Goal: Transaction & Acquisition: Purchase product/service

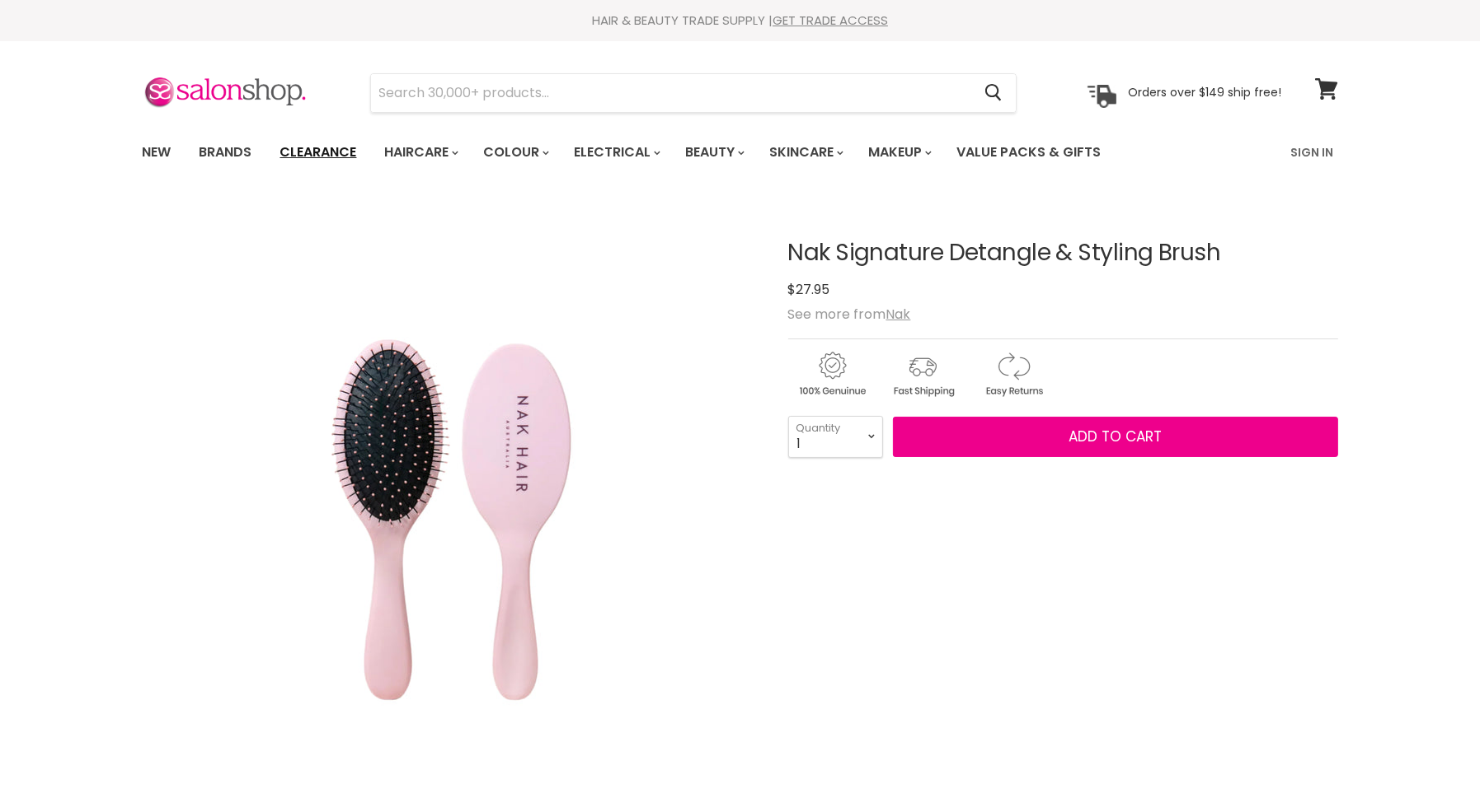
click at [303, 151] on link "Clearance" at bounding box center [319, 152] width 101 height 35
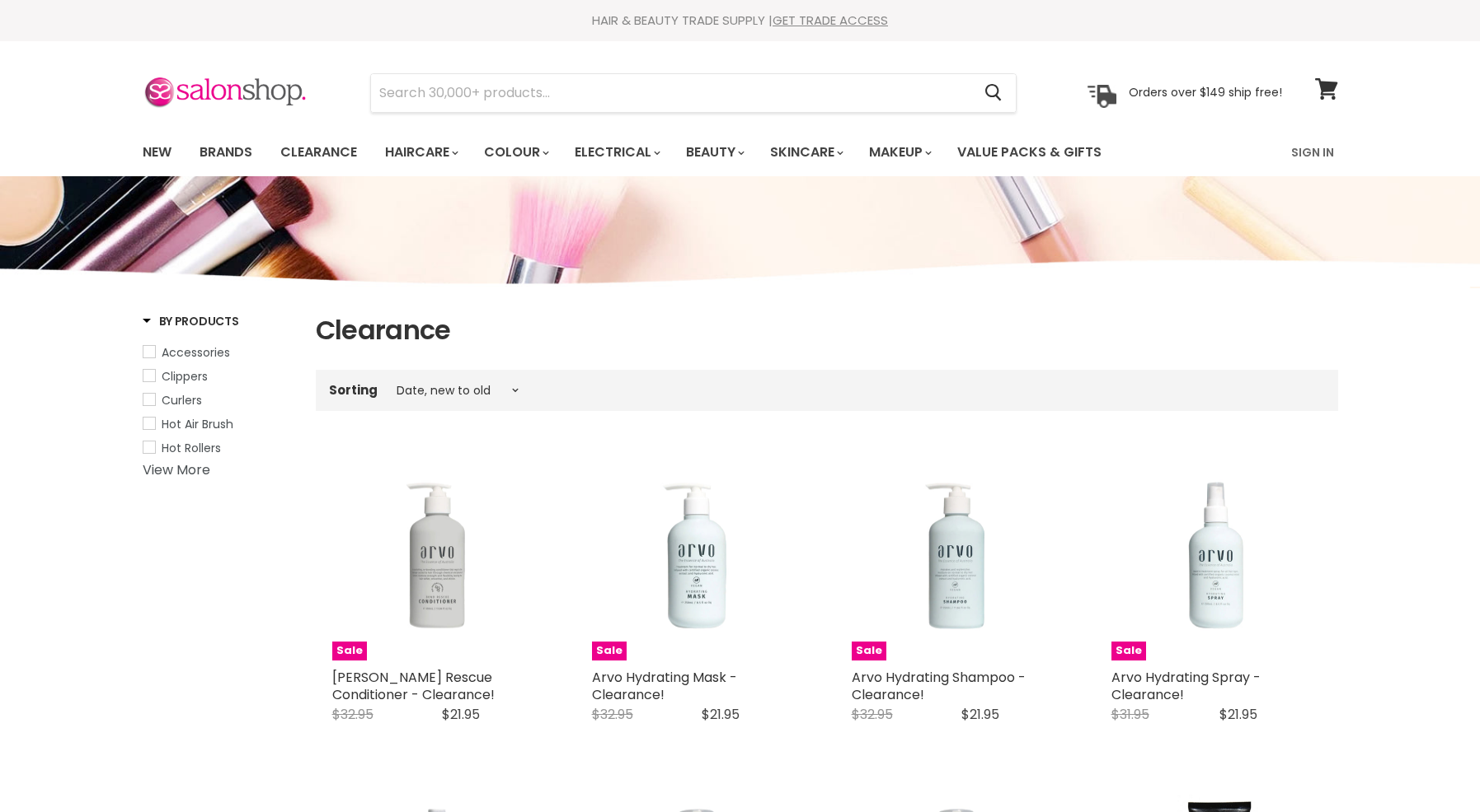
select select "created-descending"
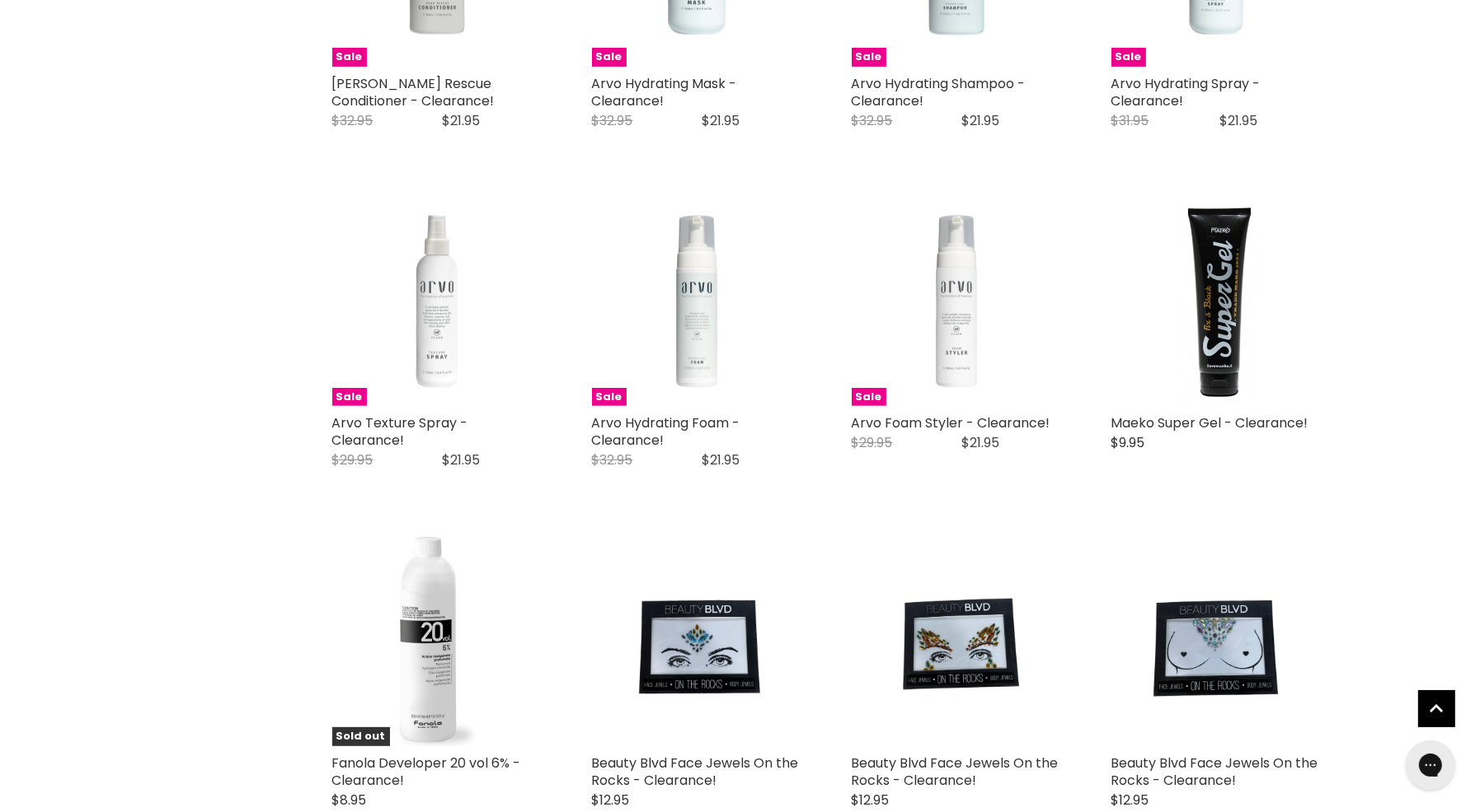
scroll to position [824, 0]
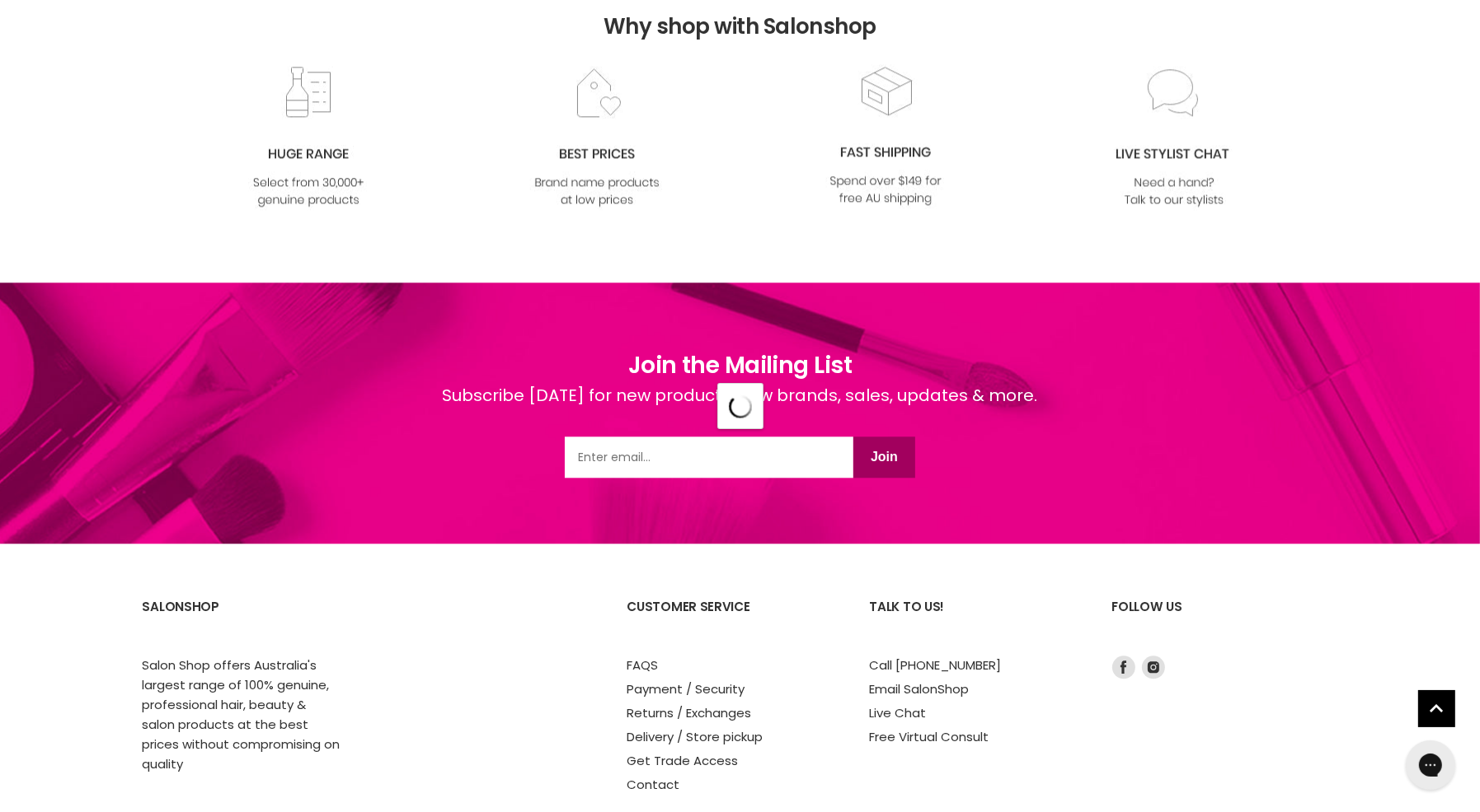
select select "created-descending"
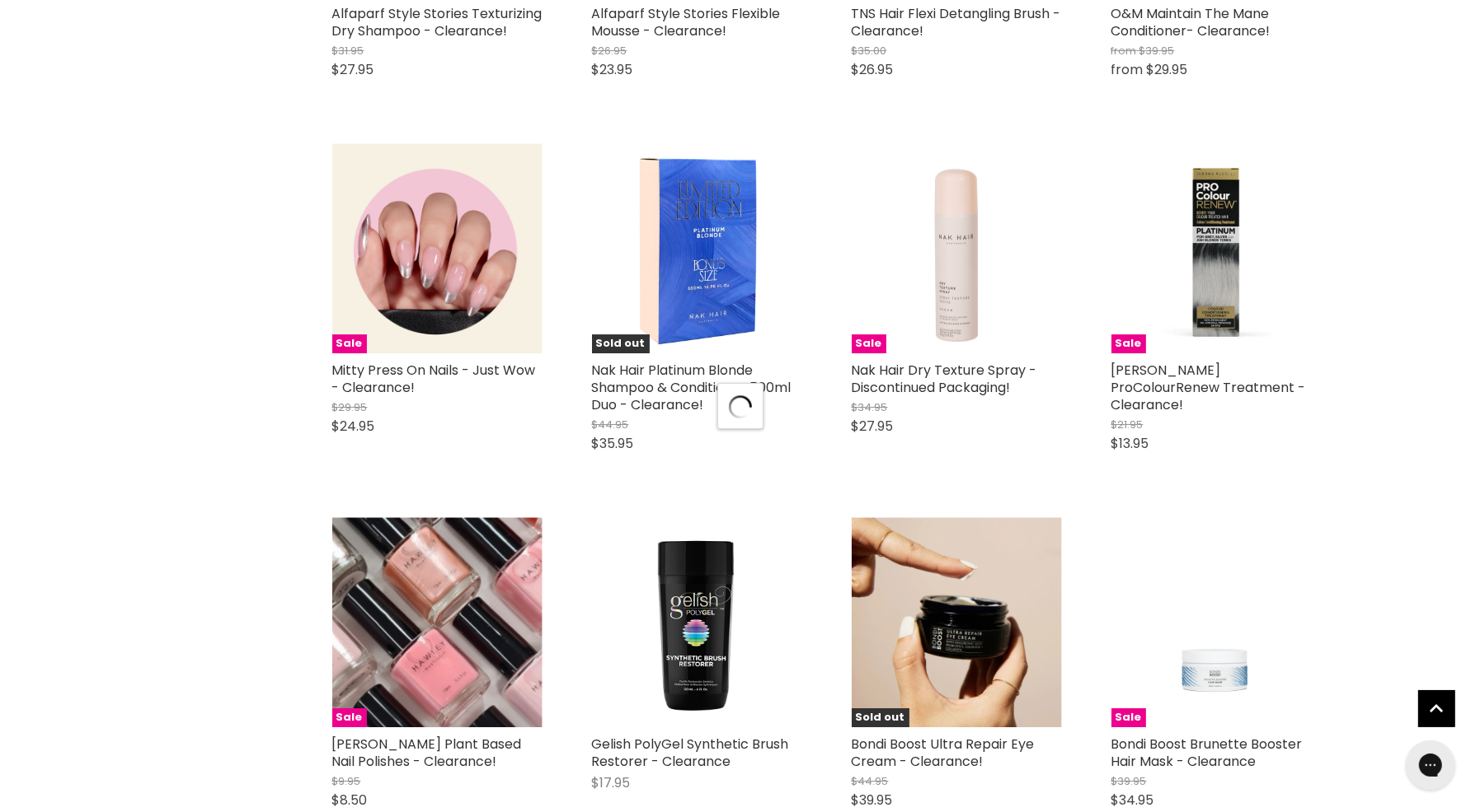
select select "created-descending"
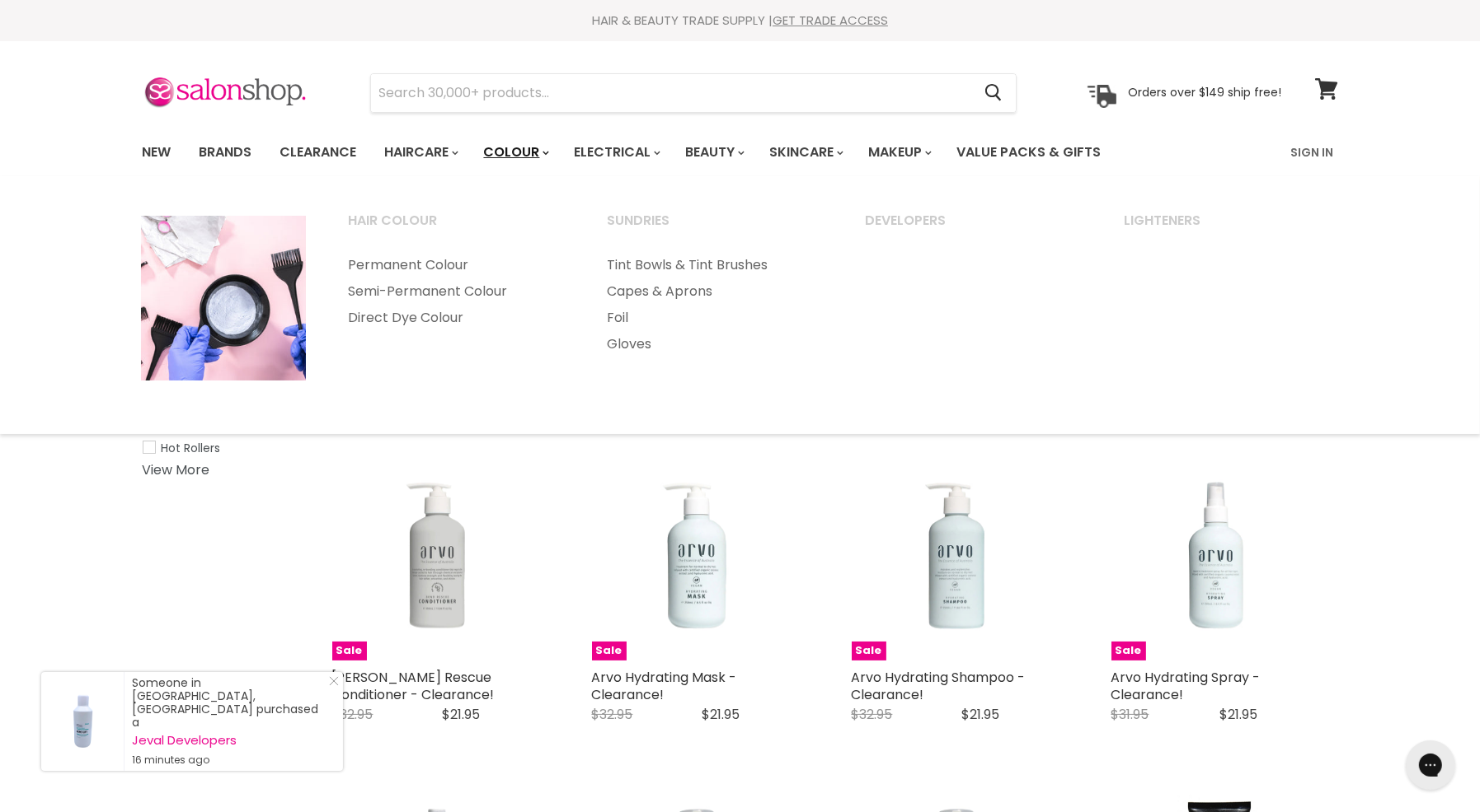
click at [549, 152] on icon "Main menu" at bounding box center [546, 153] width 7 height 5
click at [455, 266] on link "Permanent Colour" at bounding box center [455, 264] width 255 height 26
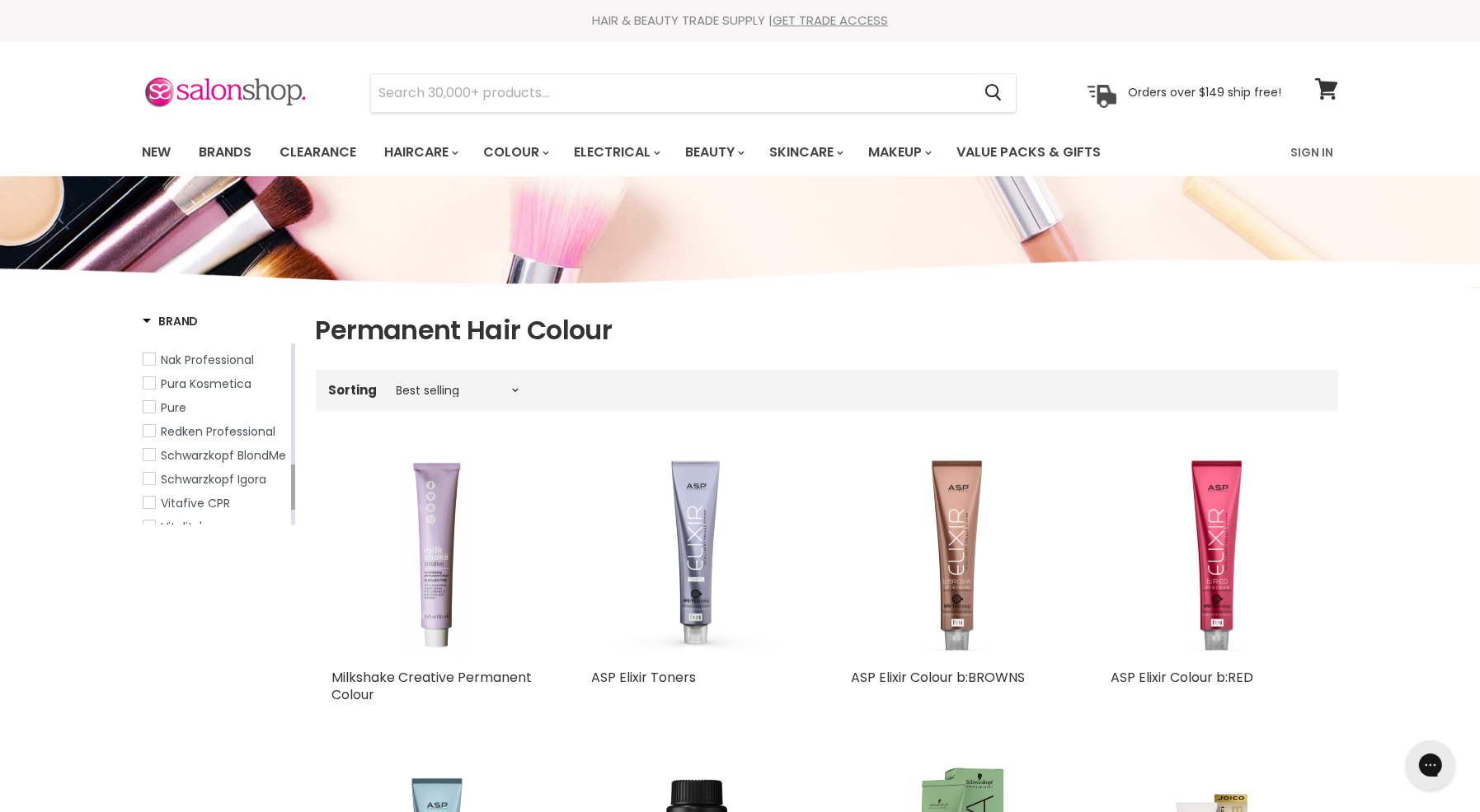
click at [248, 440] on span "Redken Professional" at bounding box center [219, 432] width 115 height 17
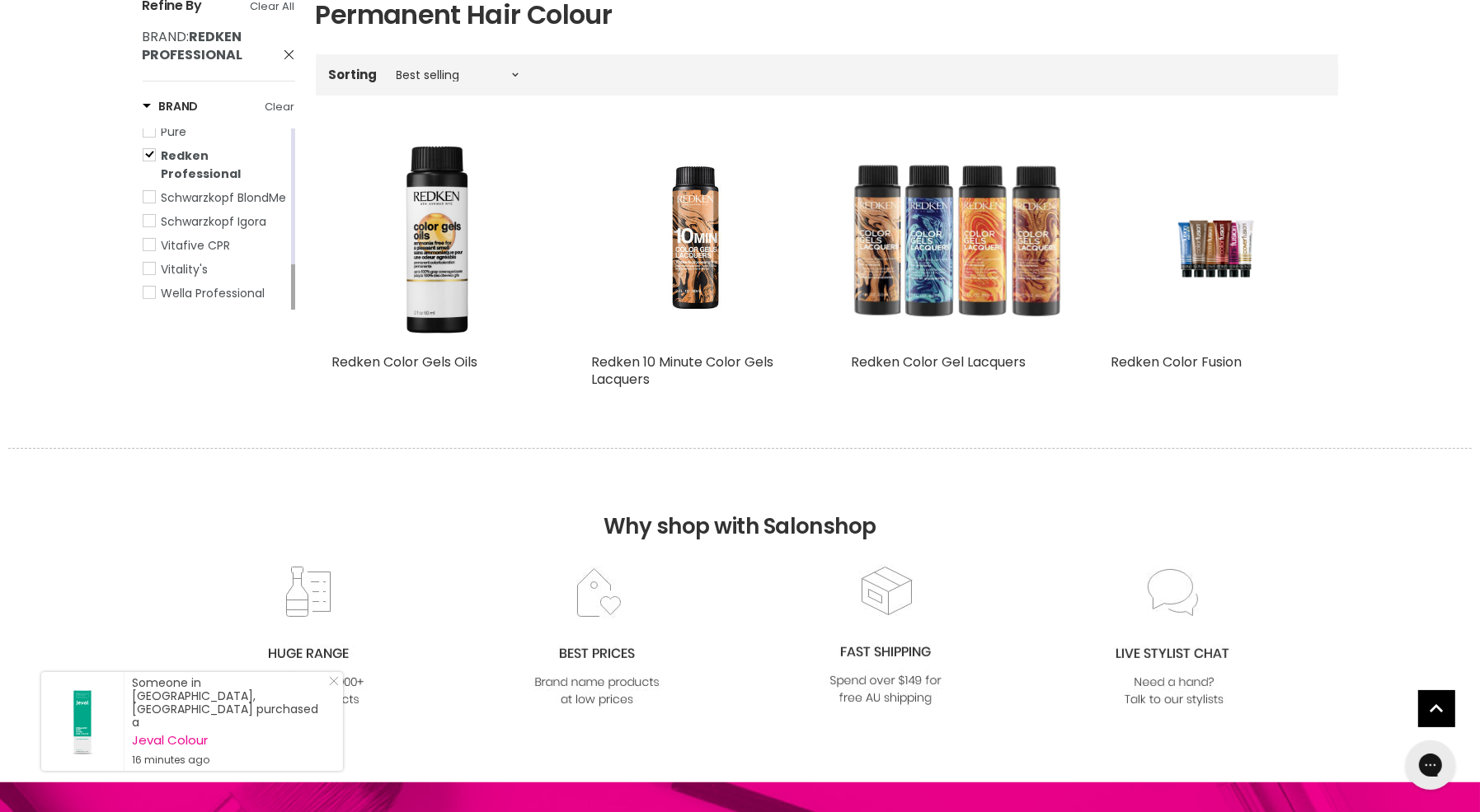
scroll to position [494, 0]
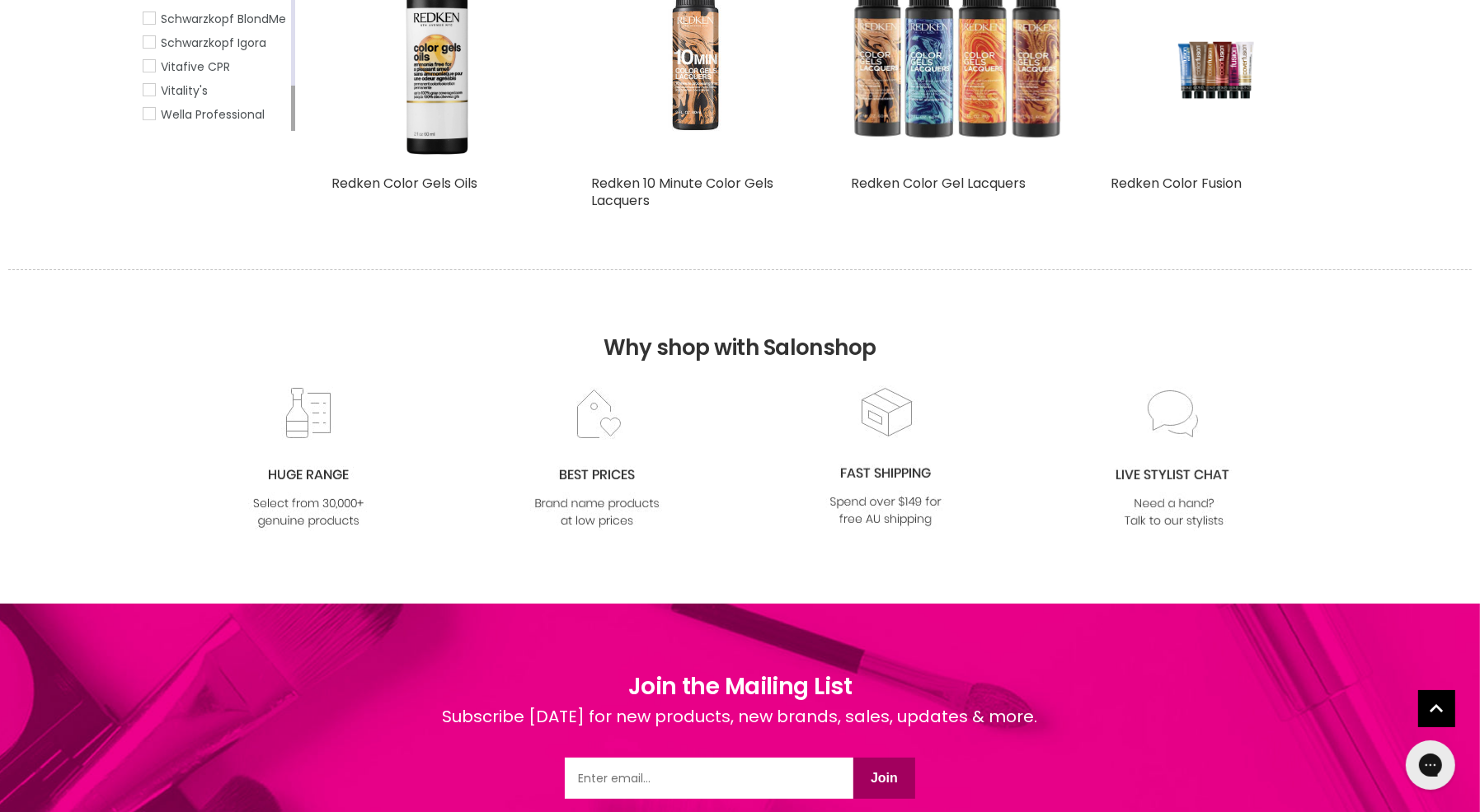
click at [686, 92] on img "Main content" at bounding box center [696, 61] width 147 height 210
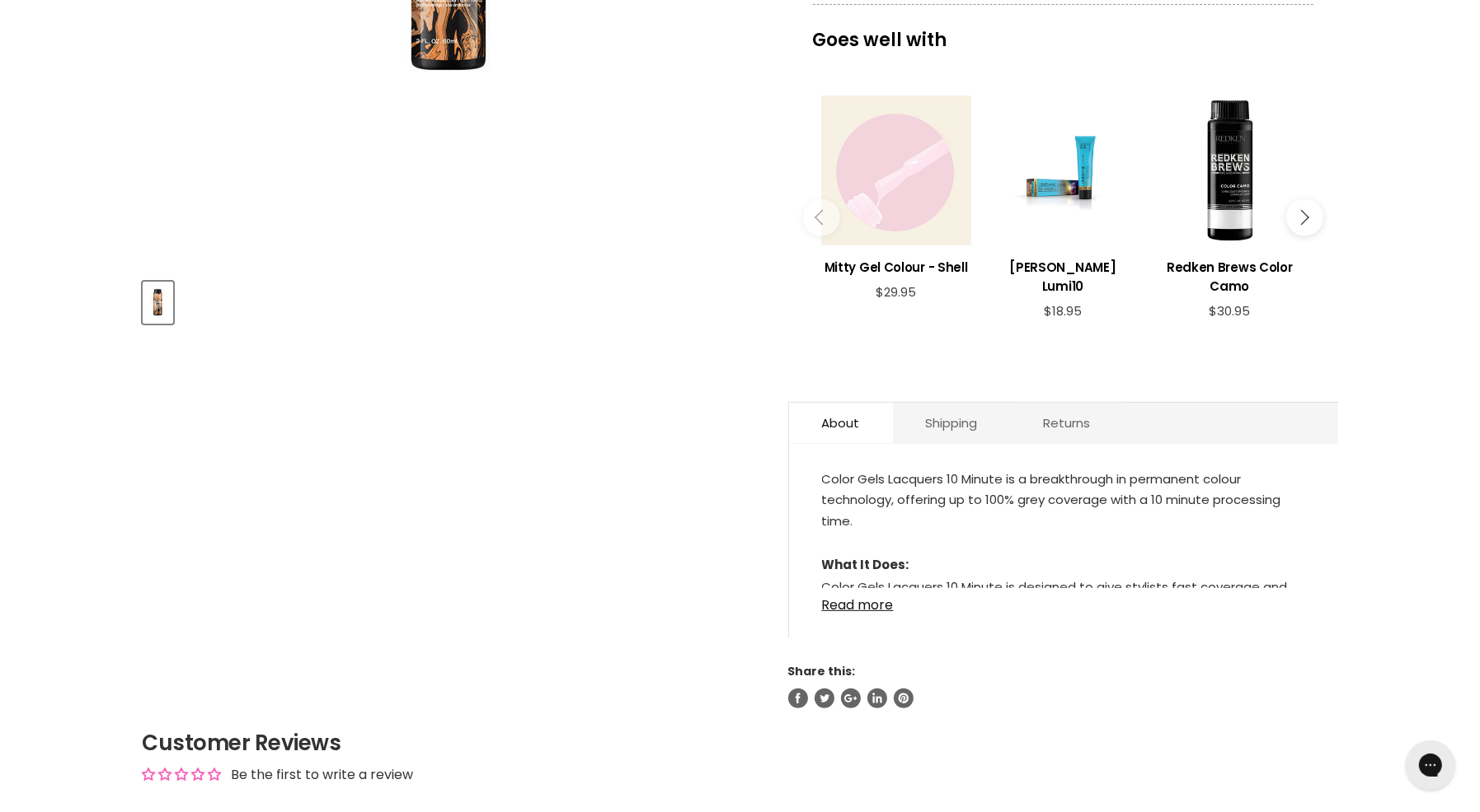
scroll to position [577, 0]
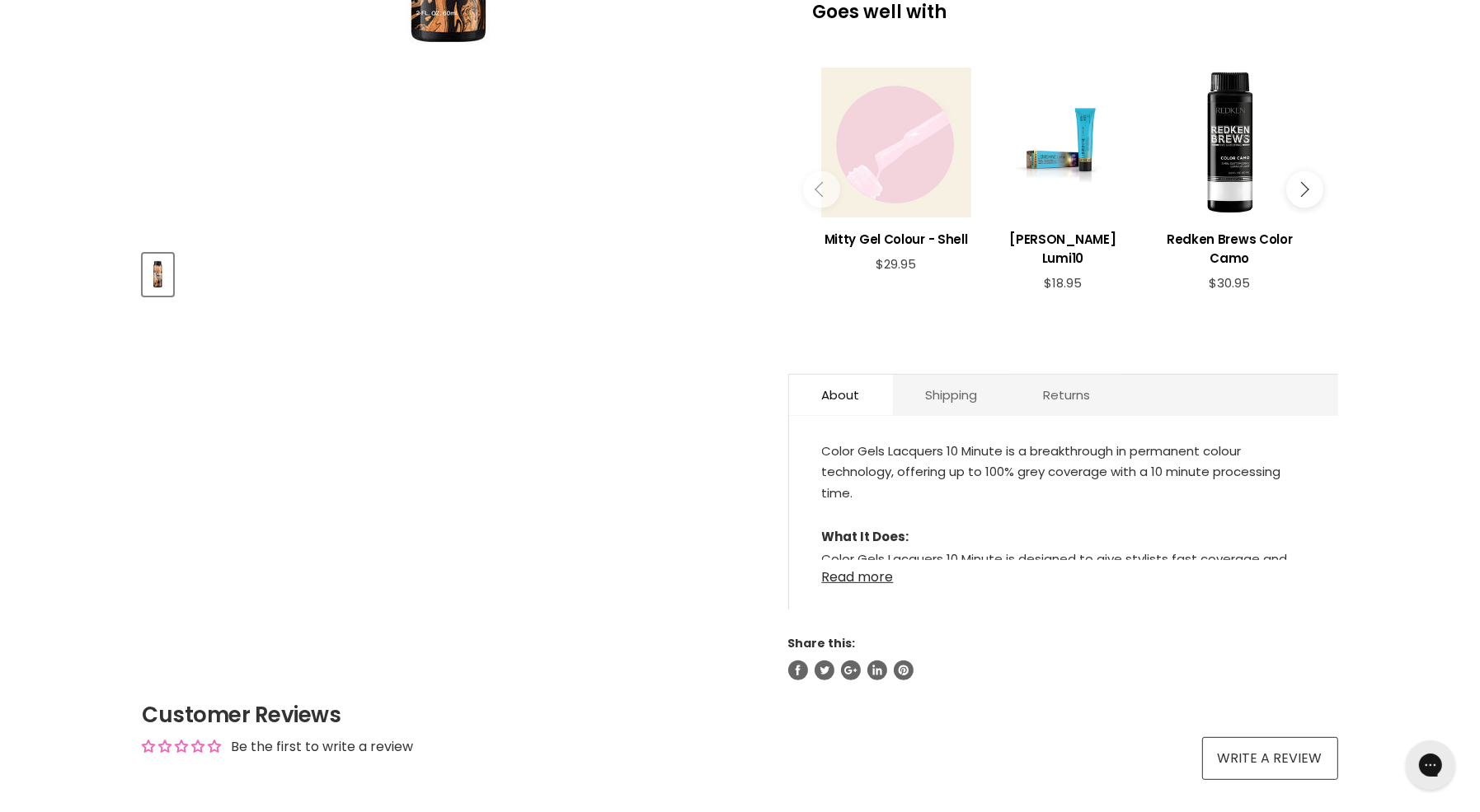
click at [865, 575] on link "Read more" at bounding box center [1063, 572] width 483 height 24
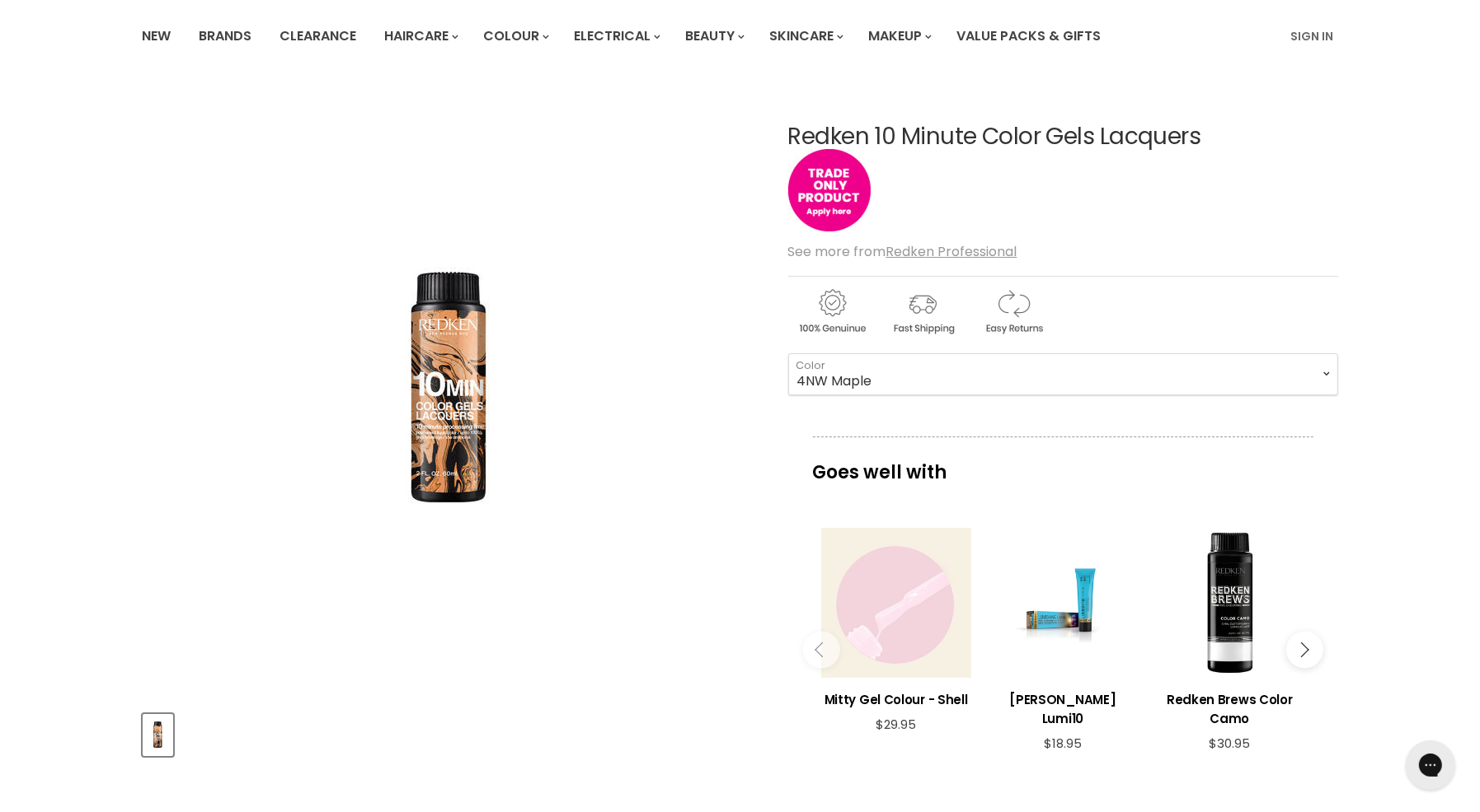
scroll to position [83, 0]
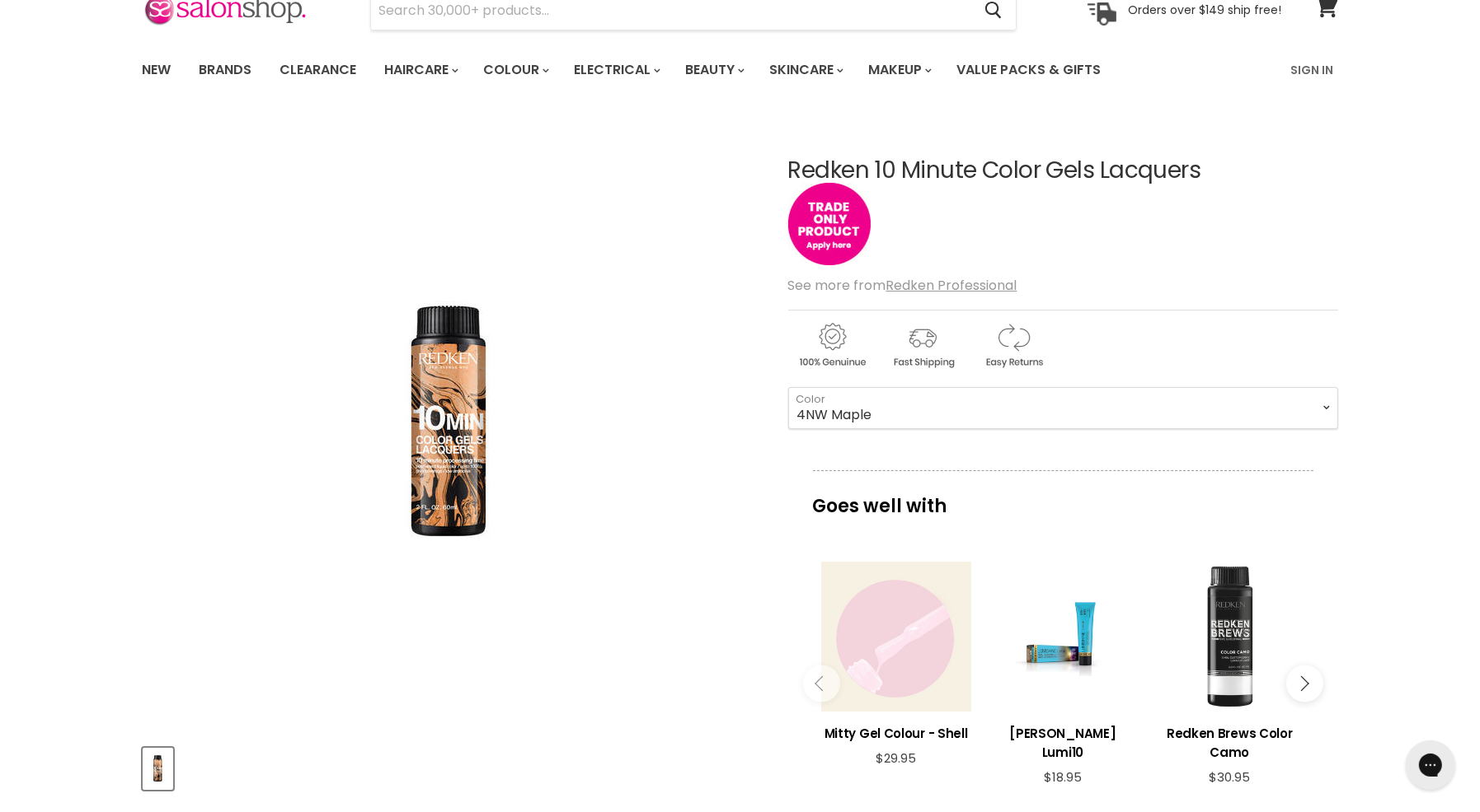
click at [1220, 628] on div "Main content" at bounding box center [1229, 637] width 150 height 150
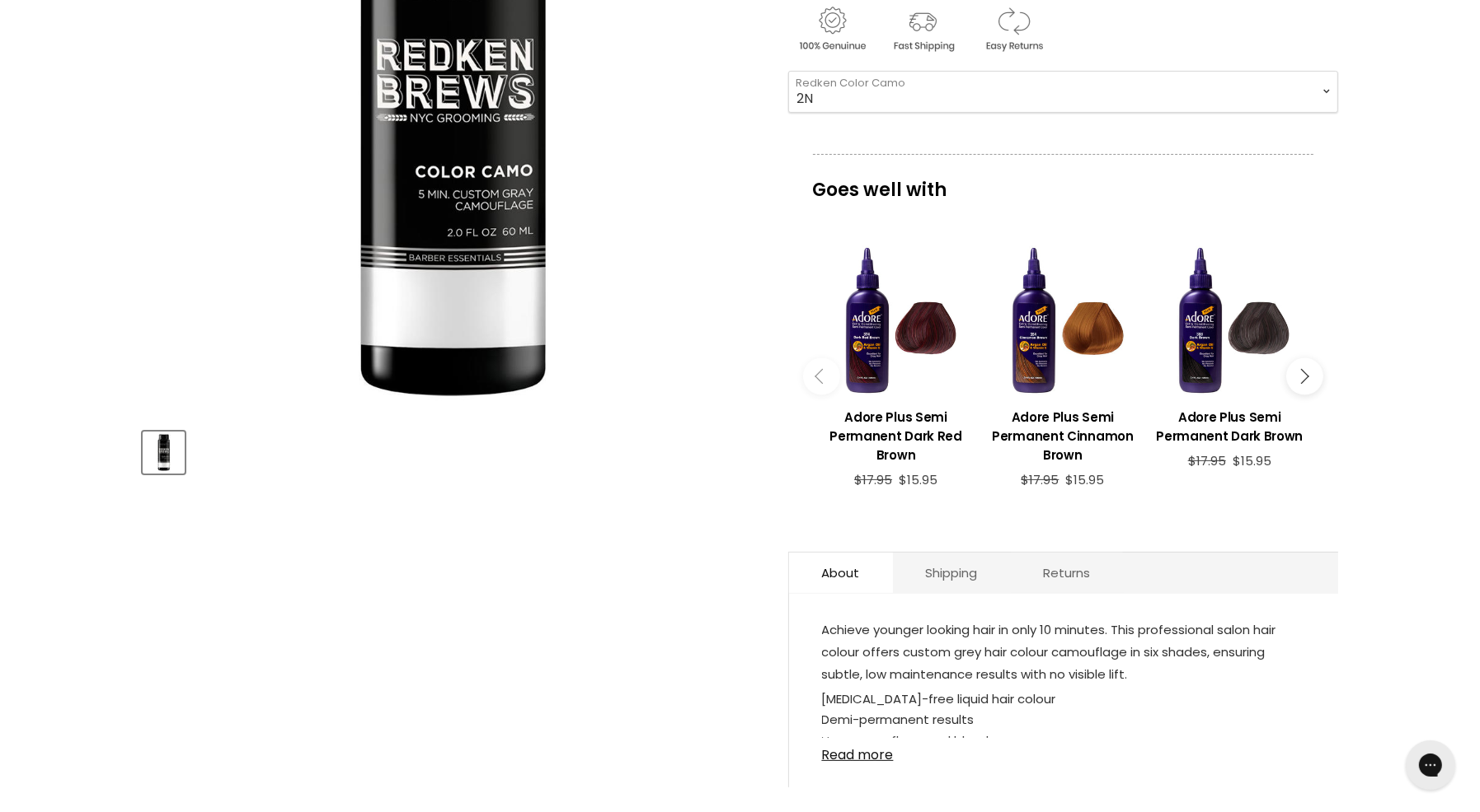
scroll to position [412, 0]
